Goal: Book appointment/travel/reservation

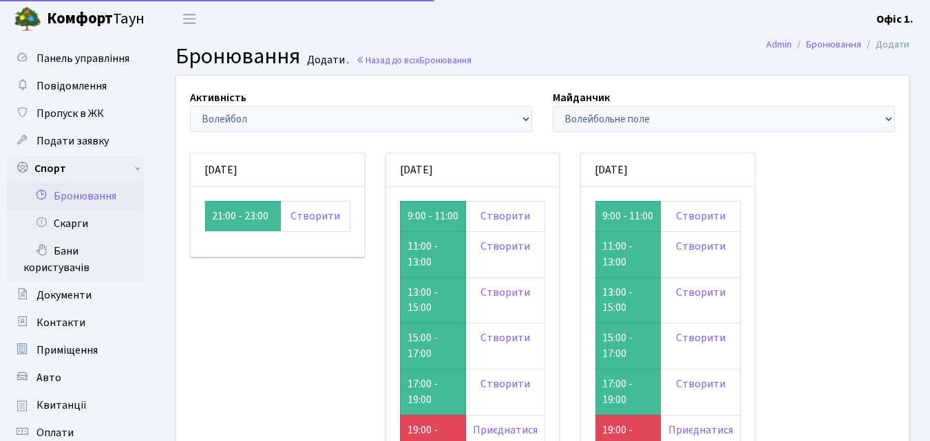
scroll to position [138, 0]
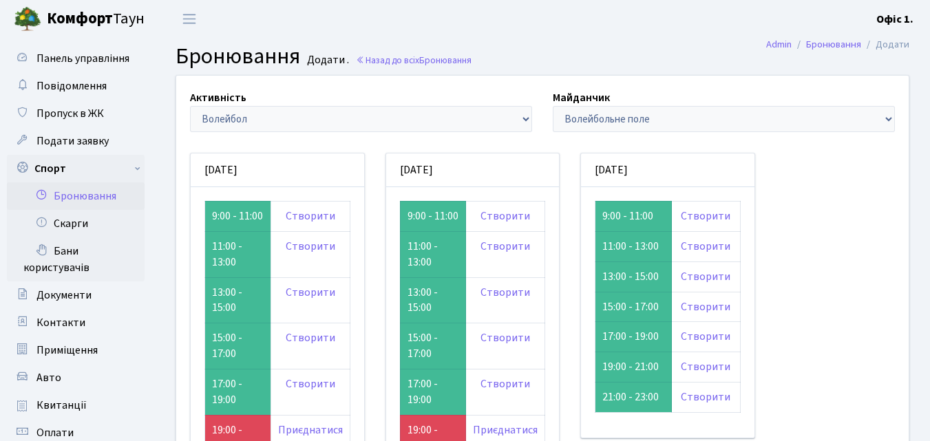
scroll to position [138, 0]
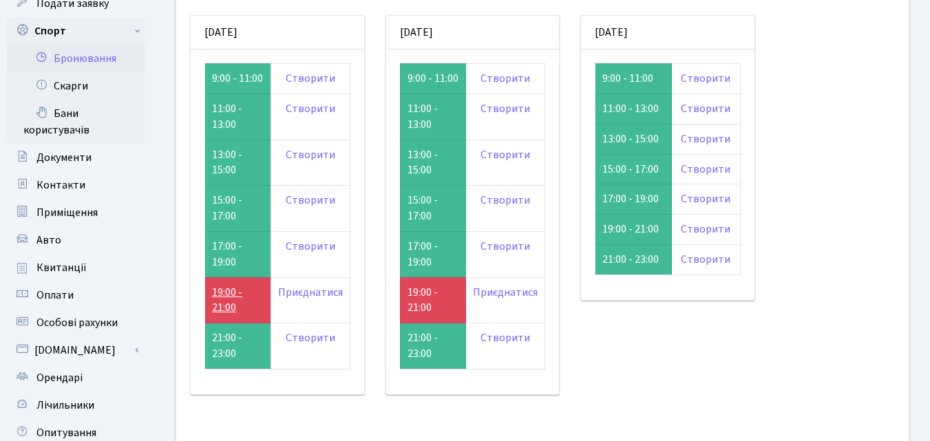
click at [222, 309] on link "19:00 - 21:00" at bounding box center [227, 300] width 30 height 31
click at [419, 311] on link "19:00 - 21:00" at bounding box center [423, 300] width 30 height 31
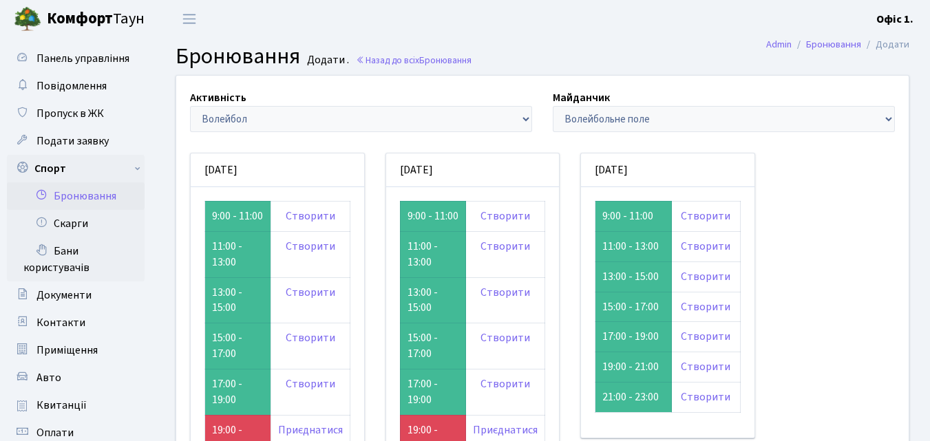
click at [326, 56] on small "Додати ." at bounding box center [326, 60] width 45 height 13
click at [381, 60] on link "Назад до всіх Бронювання" at bounding box center [414, 60] width 116 height 13
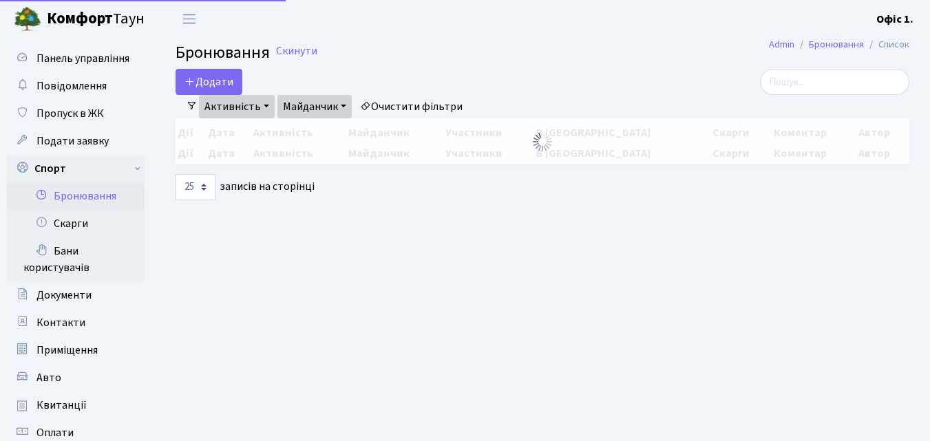
select select "25"
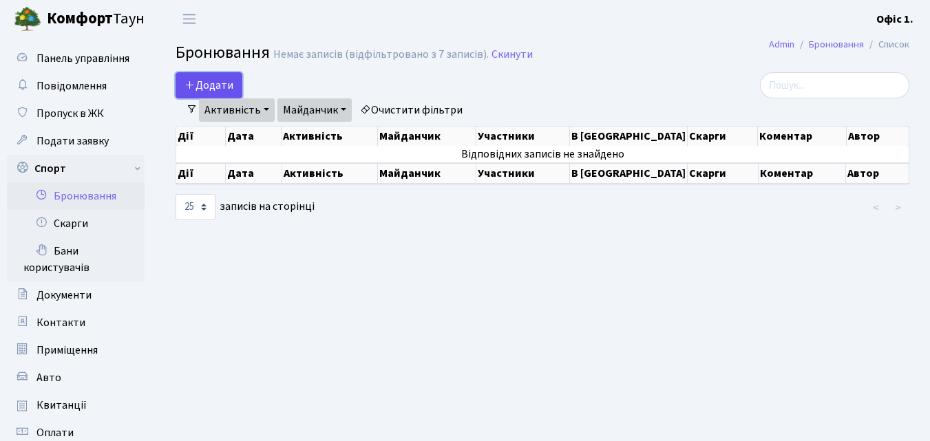
click at [225, 81] on button "Додати" at bounding box center [209, 85] width 67 height 26
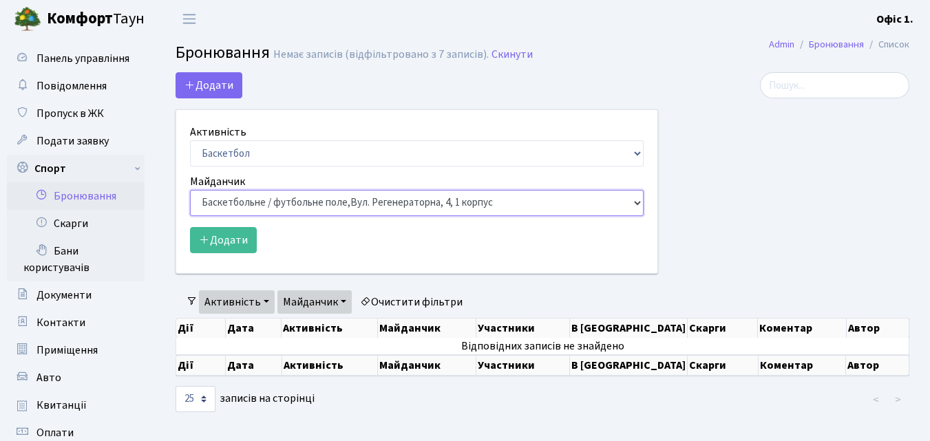
click at [638, 199] on select "Баскетбольне / футбольне поле, [GEOGRAPHIC_DATA]. [STREET_ADDRESS]. [STREET_ADD…" at bounding box center [417, 203] width 454 height 26
click at [426, 98] on div "Додати Активність Баскетбол Волейбол Йога Катання на роликах Настільний теніс Т…" at bounding box center [417, 173] width 483 height 202
